Goal: Transaction & Acquisition: Purchase product/service

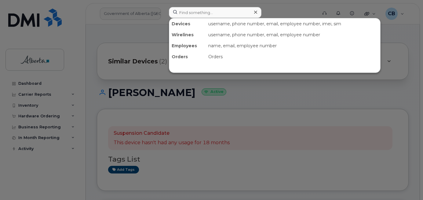
click at [180, 14] on input at bounding box center [215, 12] width 92 height 11
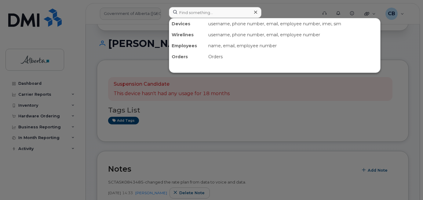
scroll to position [49, 0]
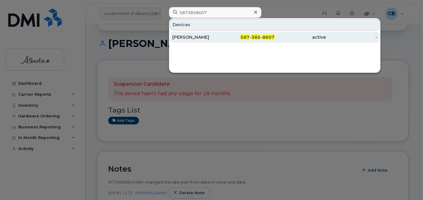
type input "5873858607"
click at [184, 35] on div "[PERSON_NAME]" at bounding box center [197, 37] width 51 height 6
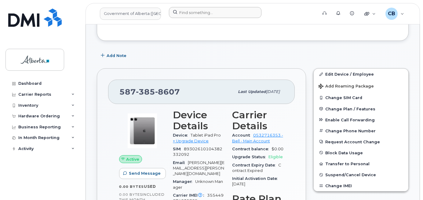
scroll to position [92, 0]
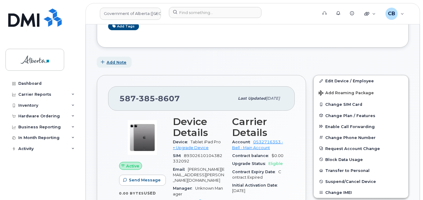
click at [114, 63] on span "Add Note" at bounding box center [117, 63] width 20 height 6
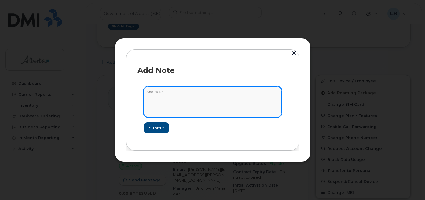
click at [153, 94] on textarea at bounding box center [212, 101] width 138 height 31
paste textarea "SCTASK0843591 5873858607 DO NOT DELETE - BEING REASSIGNED to Darby Crouch. Prev…"
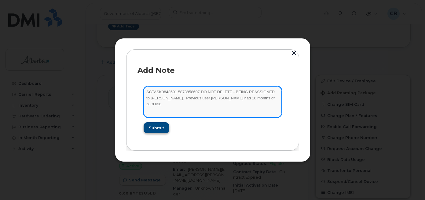
type textarea "SCTASK0843591 5873858607 DO NOT DELETE - BEING REASSIGNED to Darby Crouch. Prev…"
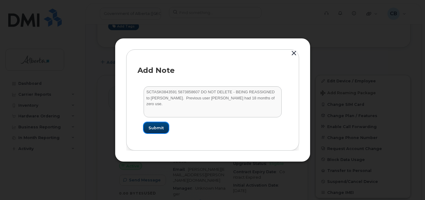
click at [158, 129] on span "Submit" at bounding box center [155, 128] width 15 height 6
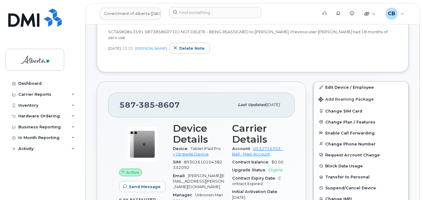
scroll to position [153, 0]
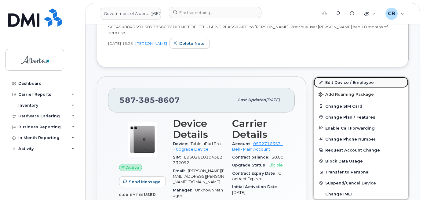
click at [339, 78] on link "Edit Device / Employee" at bounding box center [360, 82] width 95 height 11
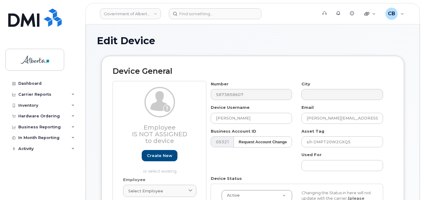
select select "4749738"
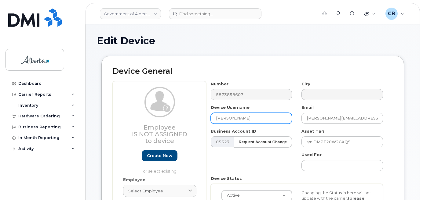
click at [219, 119] on input "Stan Bissell" at bounding box center [251, 118] width 81 height 11
paste input "Darby Crouch"
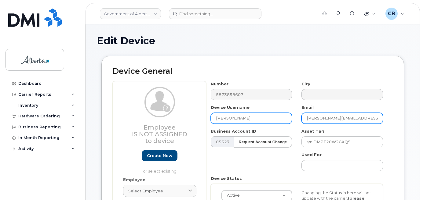
type input "Darby Crouch"
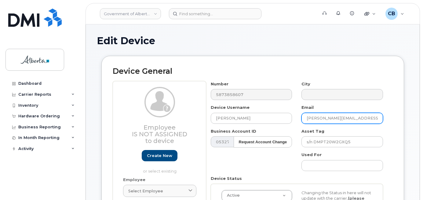
drag, startPoint x: 328, startPoint y: 117, endPoint x: 306, endPoint y: 120, distance: 21.6
click at [306, 120] on input "stan.bissell@gov.ab.ca" at bounding box center [341, 118] width 81 height 11
paste input "Darby Crouch"
click at [320, 117] on input "Darby Crouch@gov.ab.ca" at bounding box center [341, 118] width 81 height 11
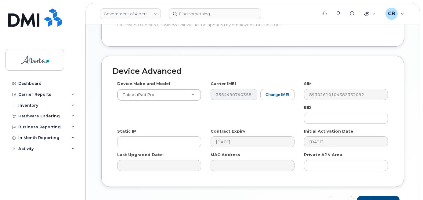
scroll to position [353, 0]
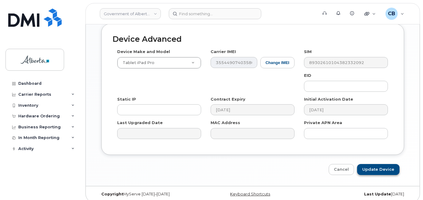
type input "Darby.Crouch@gov.ab.ca"
click at [375, 165] on input "Update Device" at bounding box center [378, 169] width 42 height 11
type input "Saving..."
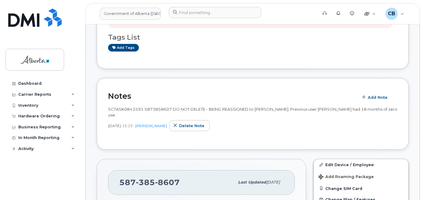
scroll to position [183, 0]
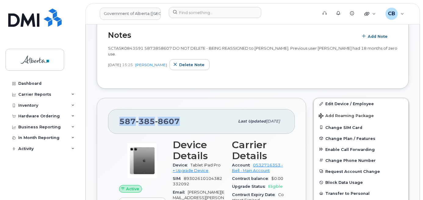
drag, startPoint x: 179, startPoint y: 114, endPoint x: 120, endPoint y: 121, distance: 59.2
click at [120, 121] on div "587 385 8607" at bounding box center [176, 121] width 115 height 13
copy span "587 385 8607"
click at [26, 117] on div "Hardware Ordering" at bounding box center [39, 116] width 42 height 5
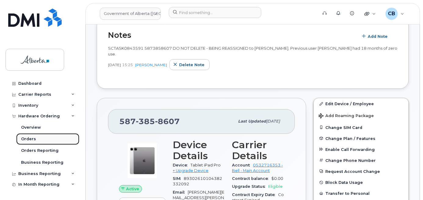
click at [27, 139] on div "Orders" at bounding box center [28, 138] width 15 height 5
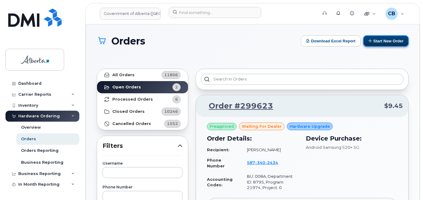
click at [389, 41] on button "Start New Order" at bounding box center [385, 40] width 45 height 11
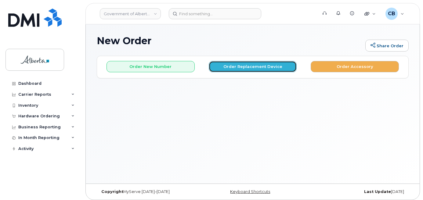
click at [240, 68] on button "Order Replacement Device" at bounding box center [253, 66] width 88 height 11
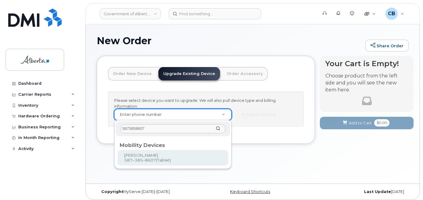
type input "5873858607"
type input "824155"
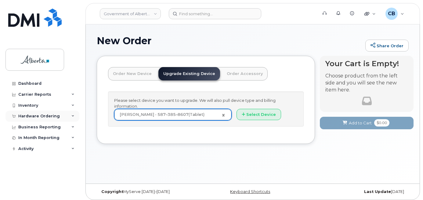
click at [34, 116] on div "Hardware Ordering" at bounding box center [39, 116] width 42 height 5
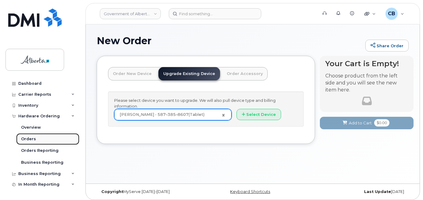
click at [29, 136] on link "Orders" at bounding box center [47, 139] width 63 height 12
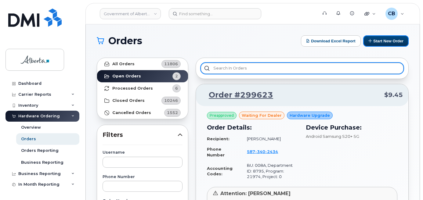
drag, startPoint x: 374, startPoint y: 40, endPoint x: 357, endPoint y: 67, distance: 32.2
click at [374, 40] on button "Start New Order" at bounding box center [385, 40] width 45 height 11
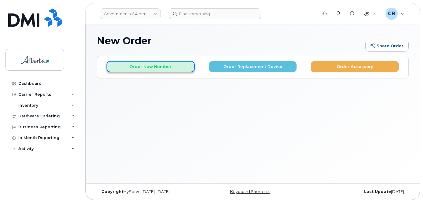
click at [139, 65] on button "Order New Number" at bounding box center [151, 66] width 88 height 11
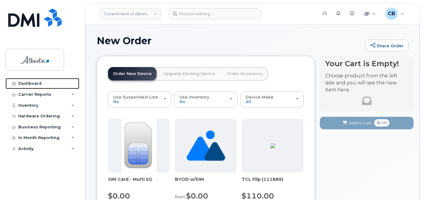
drag, startPoint x: 29, startPoint y: 81, endPoint x: 114, endPoint y: 114, distance: 91.6
click at [29, 81] on div "Dashboard" at bounding box center [29, 83] width 23 height 5
